Goal: Information Seeking & Learning: Check status

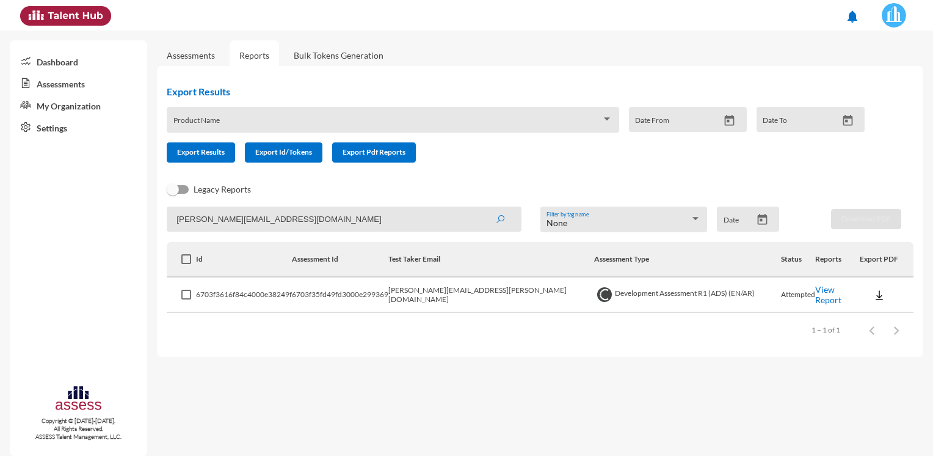
click at [481, 208] on button "submit" at bounding box center [500, 219] width 39 height 22
drag, startPoint x: 329, startPoint y: 223, endPoint x: 26, endPoint y: 216, distance: 303.0
click at [64, 224] on mat-sidenav-container "Dashboard Assessments My Organization Settings Copyright © [DATE]-[DATE]. All R…" at bounding box center [466, 243] width 933 height 425
paste input "[PERSON_NAME]"
click at [481, 208] on button "submit" at bounding box center [500, 219] width 39 height 22
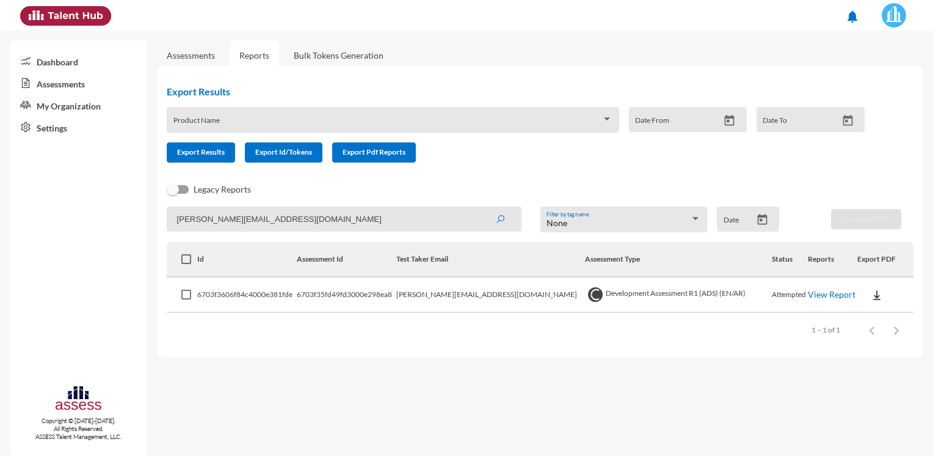
drag, startPoint x: 213, startPoint y: 227, endPoint x: 107, endPoint y: 223, distance: 105.7
click at [107, 223] on mat-sidenav-container "Dashboard Assessments My Organization Settings Copyright © [DATE]-[DATE]. All R…" at bounding box center [466, 243] width 933 height 425
paste input "[PERSON_NAME].MElmasry"
click at [481, 208] on button "submit" at bounding box center [500, 219] width 39 height 22
drag, startPoint x: 355, startPoint y: 219, endPoint x: 96, endPoint y: 242, distance: 260.6
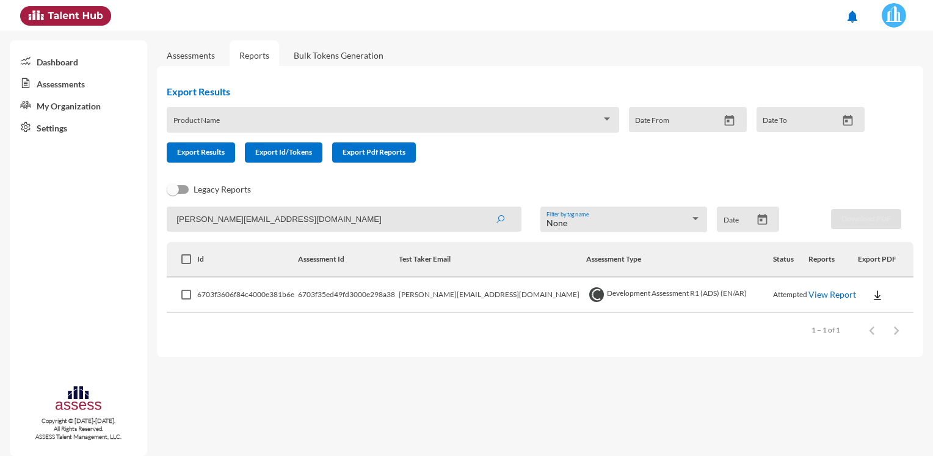
click at [96, 242] on mat-sidenav-container "Dashboard Assessments My Organization Settings Copyright © [DATE]-[DATE]. All R…" at bounding box center [466, 243] width 933 height 425
paste input "[PERSON_NAME] [PERSON_NAME], HAC <[PERSON_NAME][EMAIL_ADDRESS][DOMAIN_NAME]>"
click at [481, 208] on button "submit" at bounding box center [500, 219] width 39 height 22
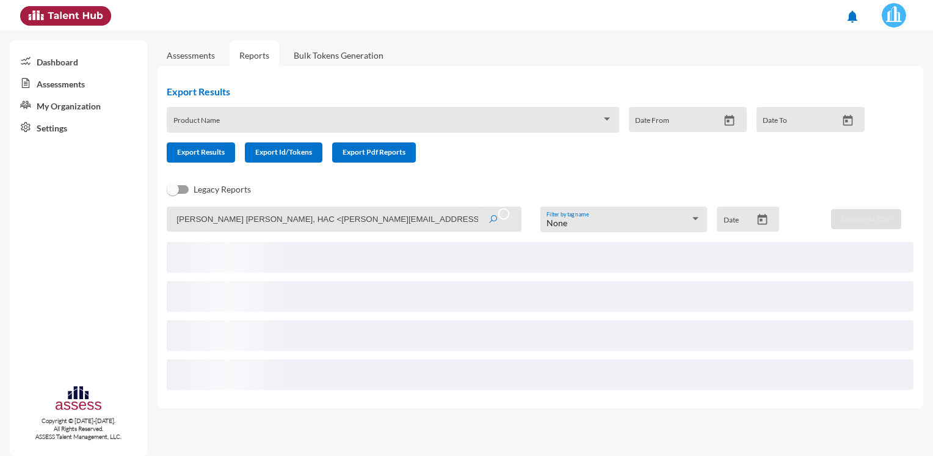
drag, startPoint x: 344, startPoint y: 219, endPoint x: 184, endPoint y: 230, distance: 160.4
click at [184, 230] on input "[PERSON_NAME] [PERSON_NAME], HAC <[PERSON_NAME][EMAIL_ADDRESS][DOMAIN_NAME]>" at bounding box center [344, 218] width 355 height 25
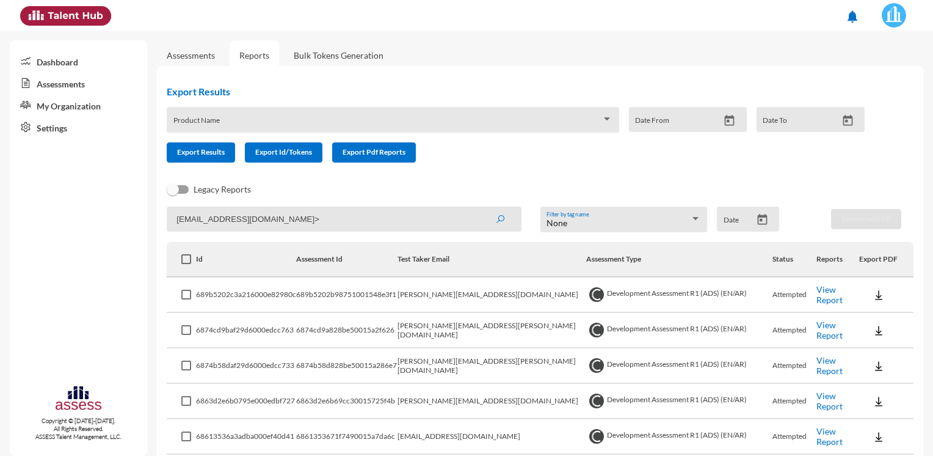
click at [351, 224] on input "[EMAIL_ADDRESS][DOMAIN_NAME]>" at bounding box center [344, 218] width 355 height 25
click at [184, 219] on input "[EMAIL_ADDRESS][DOMAIN_NAME]" at bounding box center [344, 218] width 355 height 25
click at [360, 220] on input "[PERSON_NAME][EMAIL_ADDRESS][DOMAIN_NAME]" at bounding box center [344, 218] width 355 height 25
click at [481, 208] on button "submit" at bounding box center [500, 219] width 39 height 22
type input "[PERSON_NAME][EMAIL_ADDRESS][DOMAIN_NAME]"
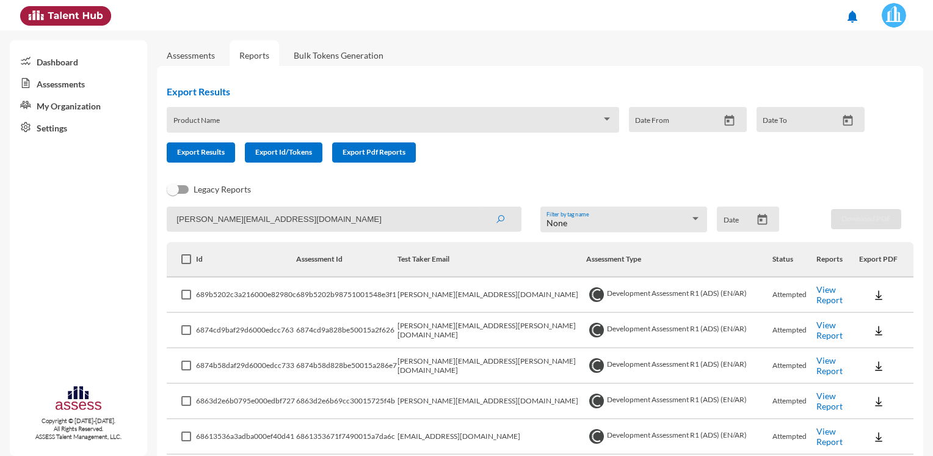
click at [481, 208] on button "submit" at bounding box center [500, 219] width 39 height 22
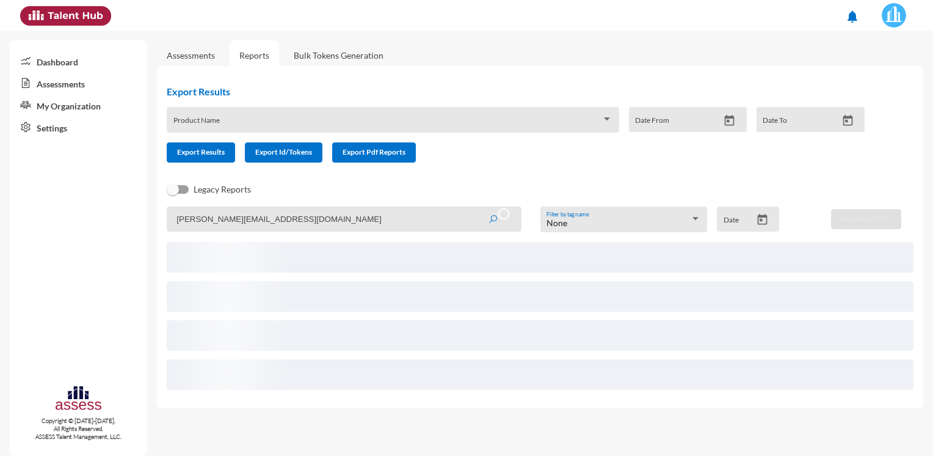
click at [585, 185] on div "Legacy Reports" at bounding box center [530, 194] width 747 height 24
click at [349, 214] on input "[PERSON_NAME][EMAIL_ADDRESS][DOMAIN_NAME]" at bounding box center [344, 218] width 355 height 25
